Goal: Information Seeking & Learning: Learn about a topic

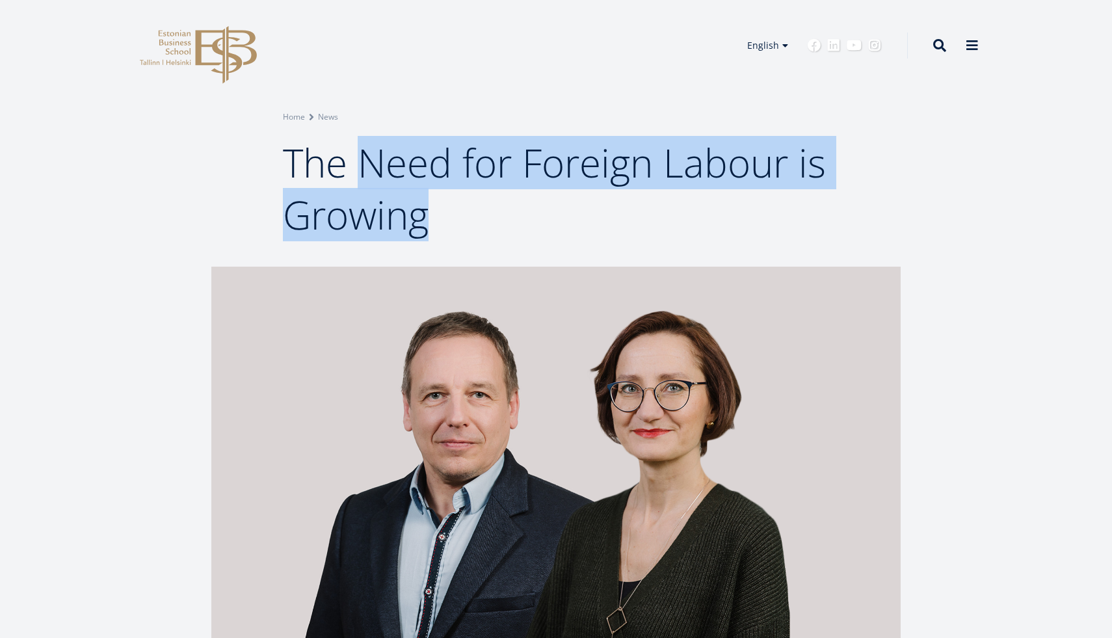
drag, startPoint x: 368, startPoint y: 172, endPoint x: 420, endPoint y: 228, distance: 76.9
click at [420, 228] on span "The Need for Foreign Labour is Growing" at bounding box center [554, 188] width 543 height 105
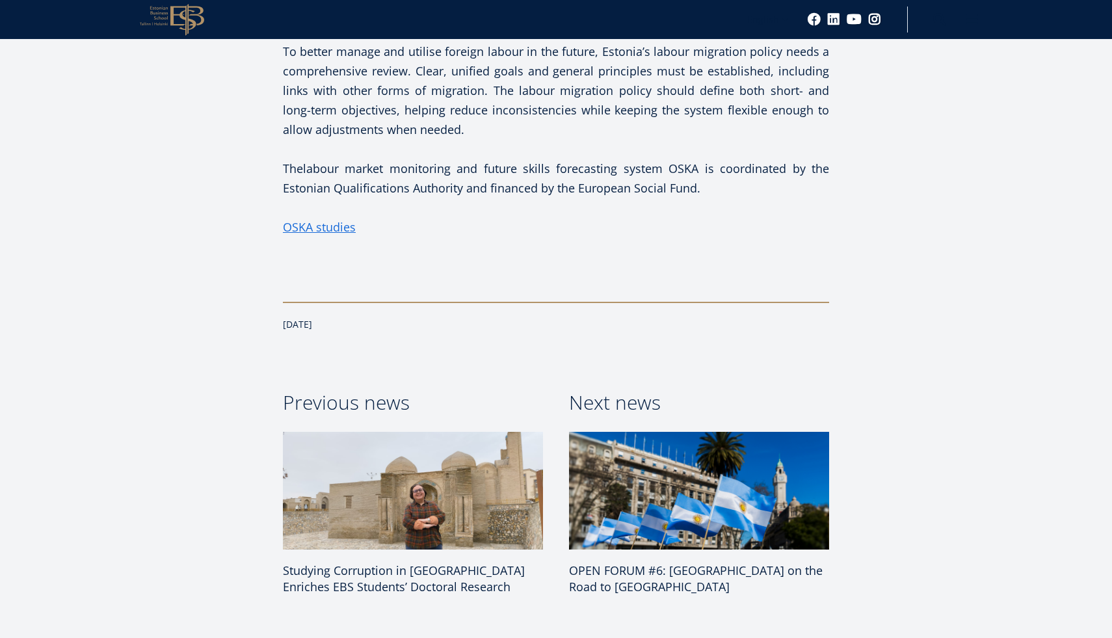
scroll to position [2100, 0]
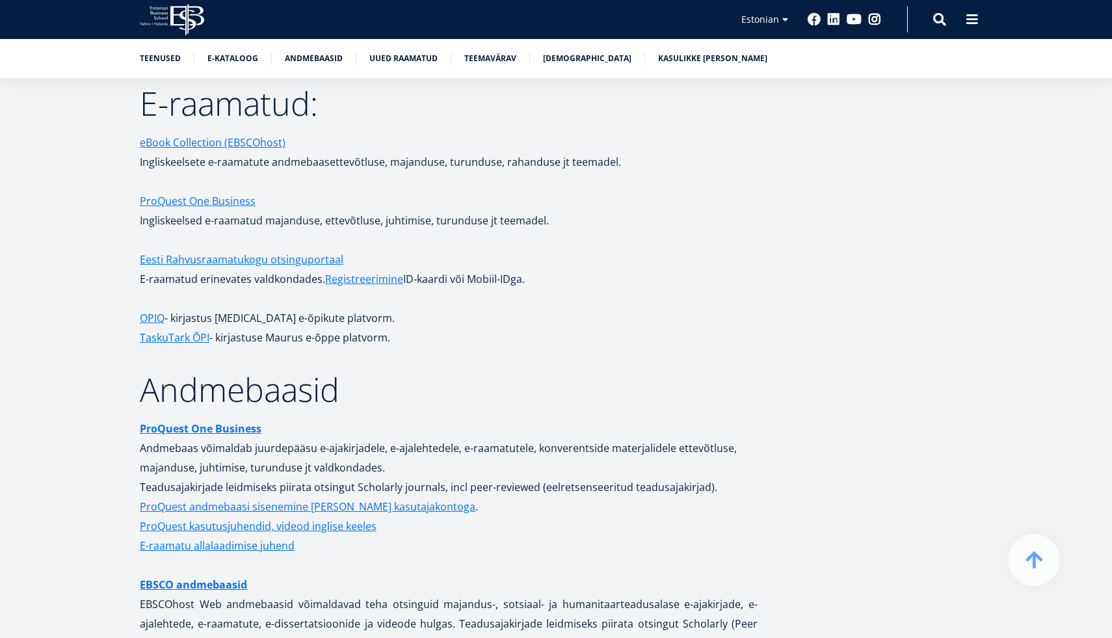
scroll to position [2429, 0]
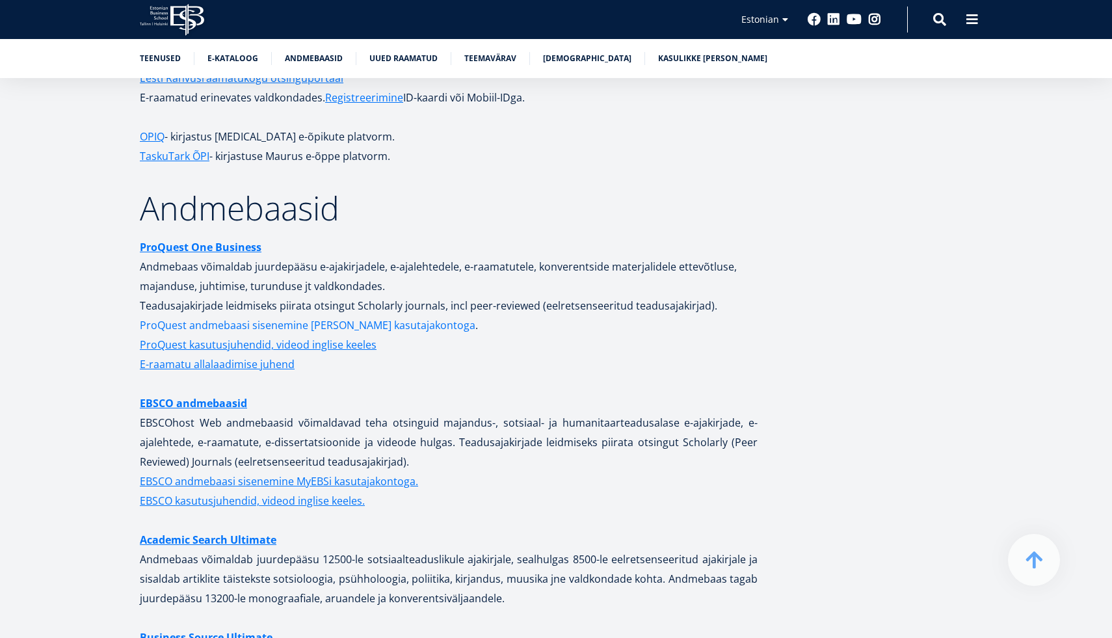
click at [229, 317] on link "ProQuest andmebaasi sisenemine [PERSON_NAME] kasutajakontoga" at bounding box center [308, 326] width 336 height 20
